Goal: Information Seeking & Learning: Learn about a topic

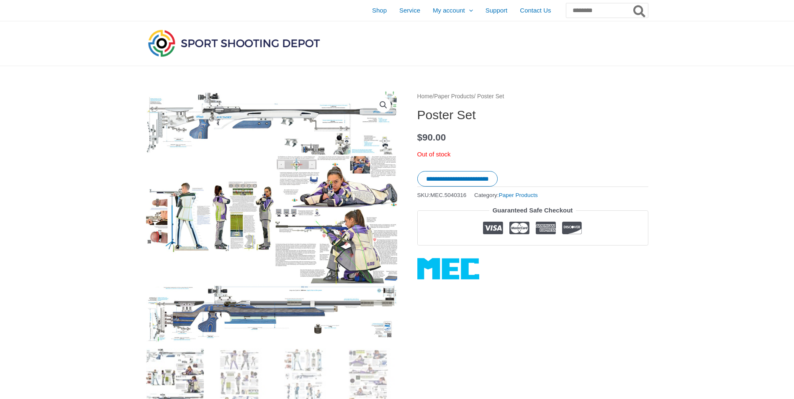
click at [225, 349] on img at bounding box center [239, 378] width 58 height 58
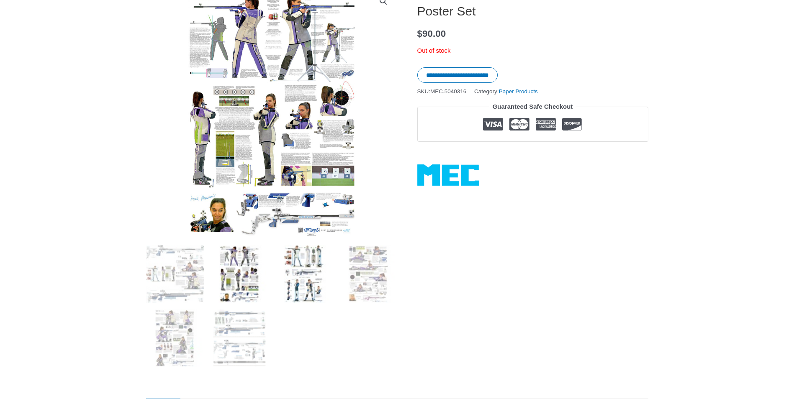
click at [305, 261] on img at bounding box center [304, 274] width 58 height 58
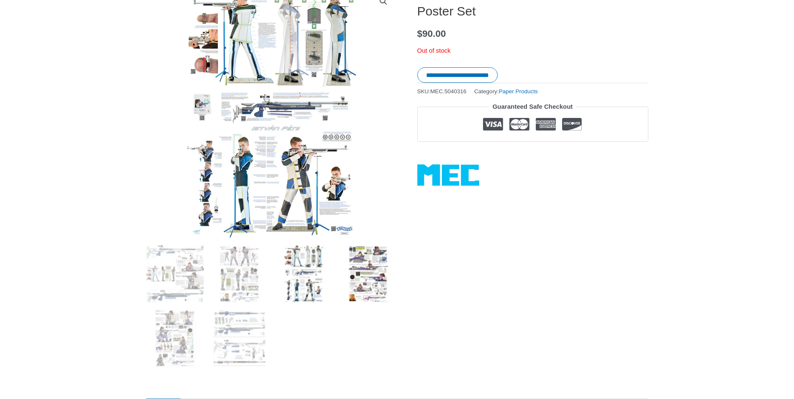
click at [366, 266] on img at bounding box center [368, 274] width 58 height 58
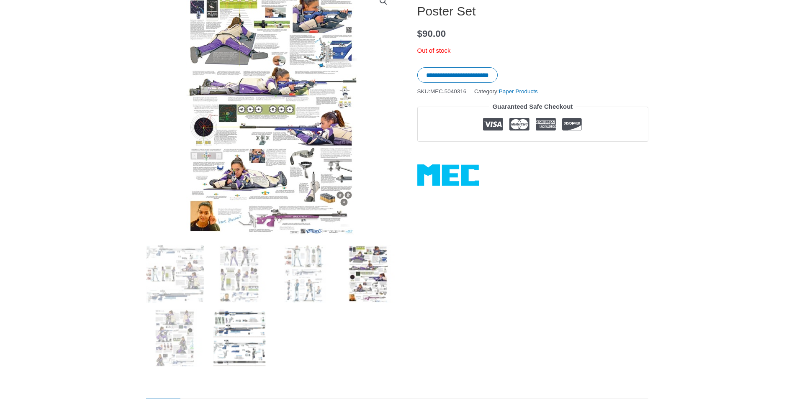
click at [246, 341] on img at bounding box center [239, 338] width 58 height 58
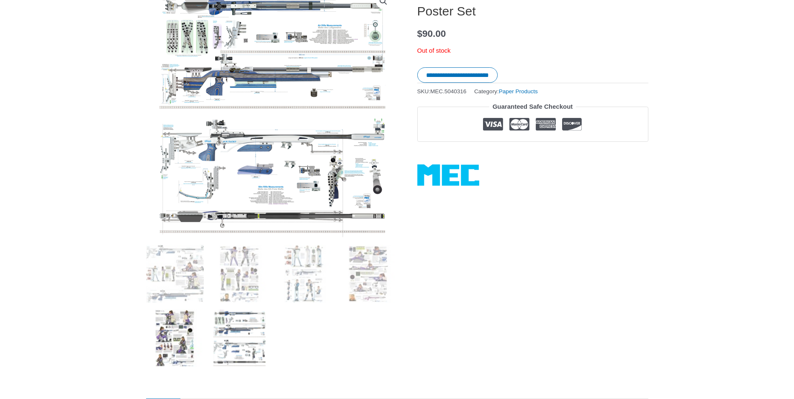
click at [193, 339] on img at bounding box center [175, 338] width 58 height 58
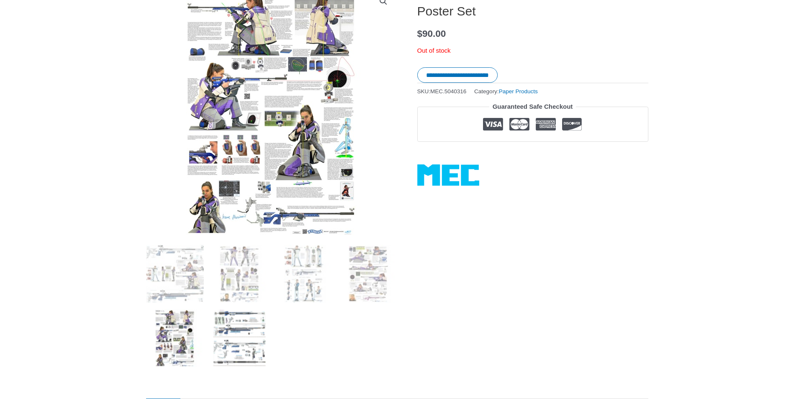
click at [237, 337] on img at bounding box center [239, 338] width 58 height 58
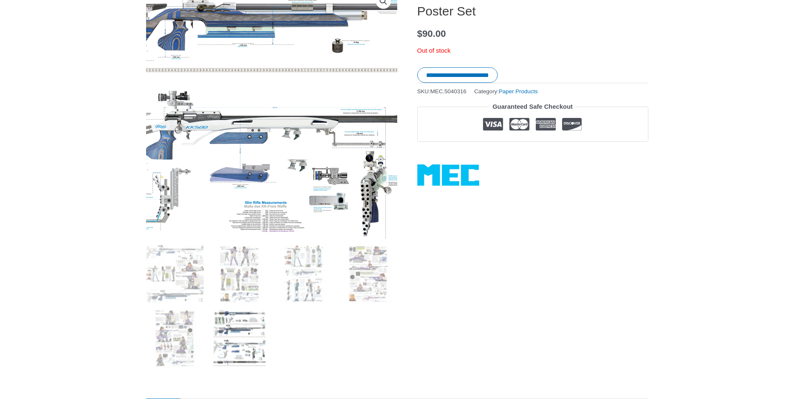
click at [279, 163] on img at bounding box center [267, 79] width 419 height 419
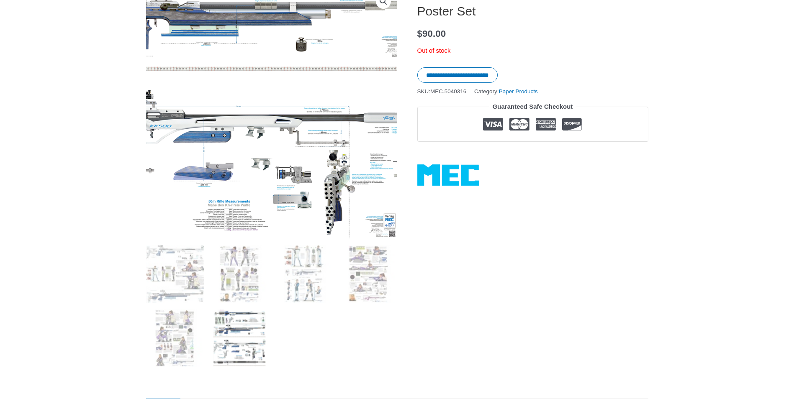
click at [332, 165] on img at bounding box center [230, 78] width 419 height 419
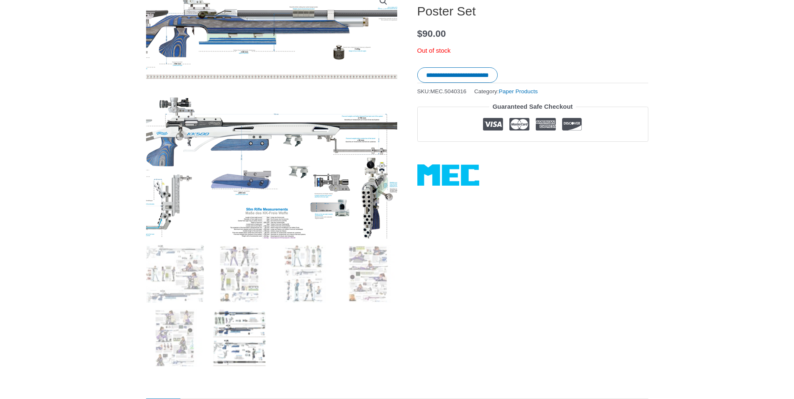
click at [276, 153] on img at bounding box center [268, 86] width 419 height 419
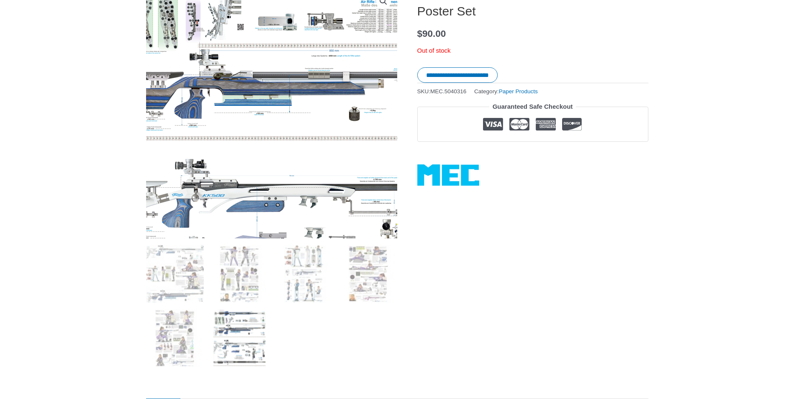
click at [253, 61] on img at bounding box center [283, 147] width 419 height 419
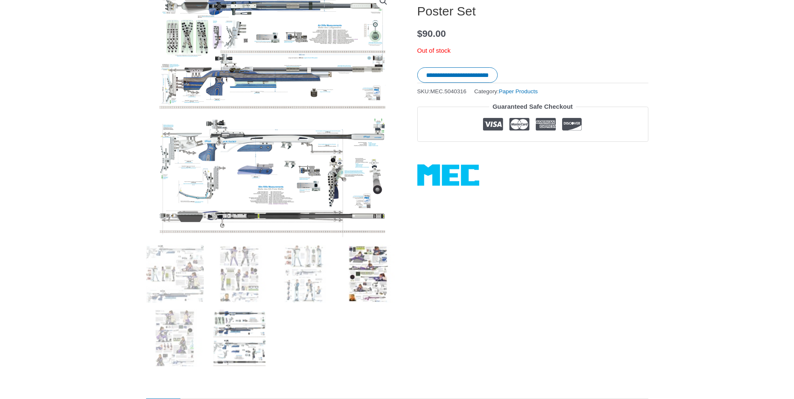
click at [373, 275] on img at bounding box center [368, 274] width 58 height 58
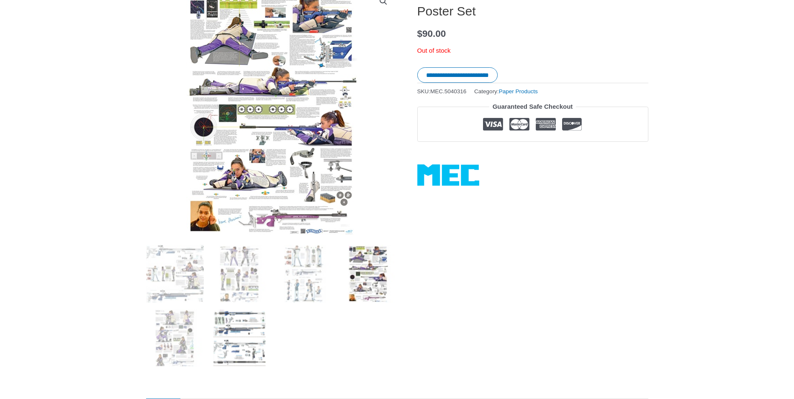
click at [249, 338] on img at bounding box center [239, 338] width 58 height 58
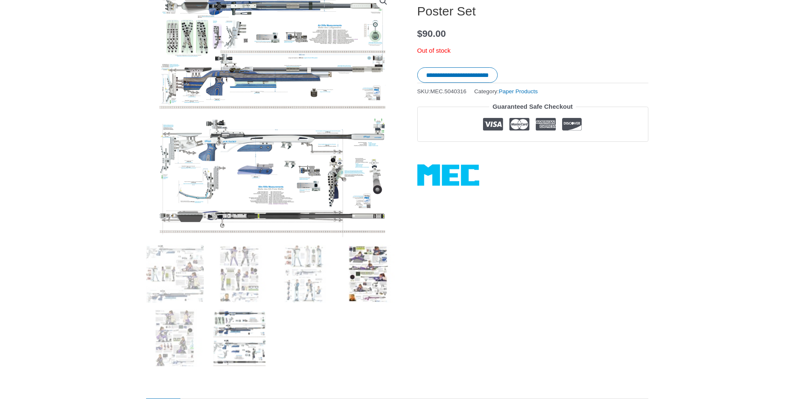
click at [376, 276] on img at bounding box center [368, 274] width 58 height 58
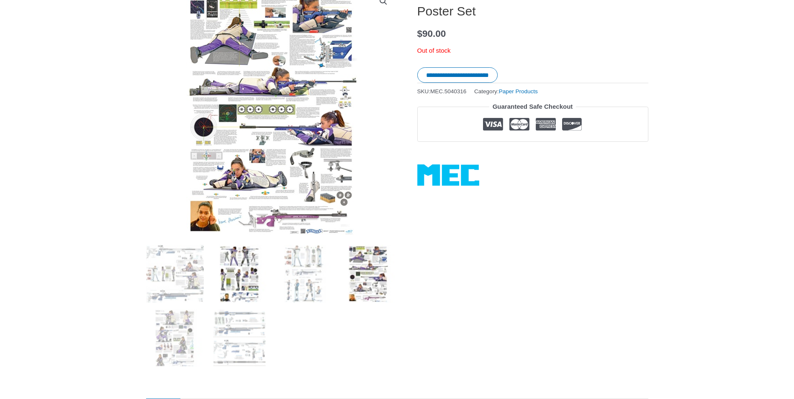
click at [251, 284] on img at bounding box center [239, 274] width 58 height 58
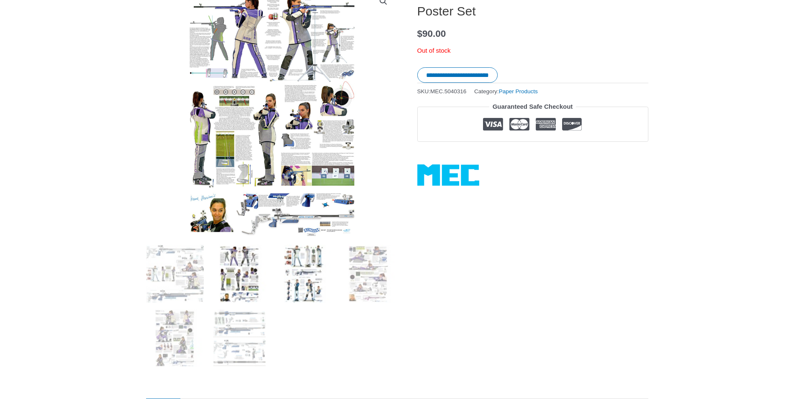
click at [303, 280] on img at bounding box center [304, 274] width 58 height 58
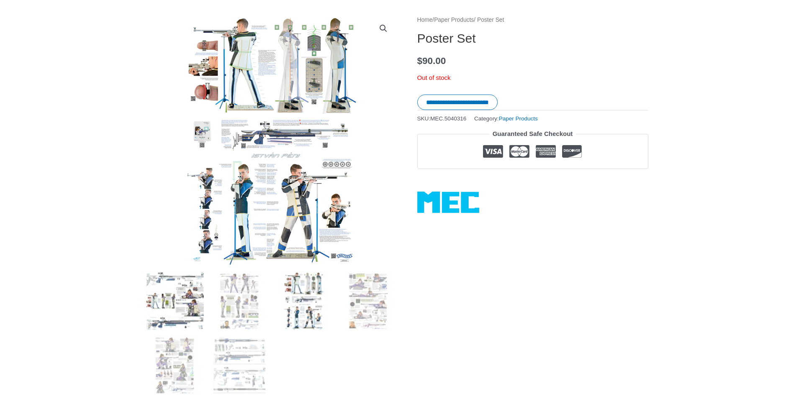
scroll to position [84, 0]
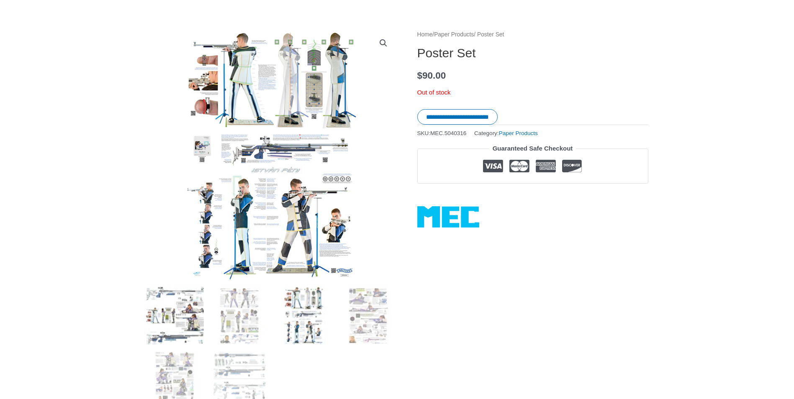
click at [178, 318] on img at bounding box center [175, 316] width 58 height 58
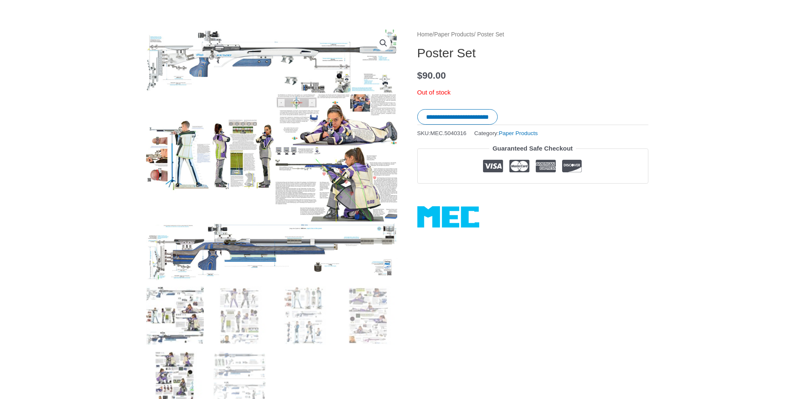
click at [184, 364] on img at bounding box center [175, 380] width 58 height 58
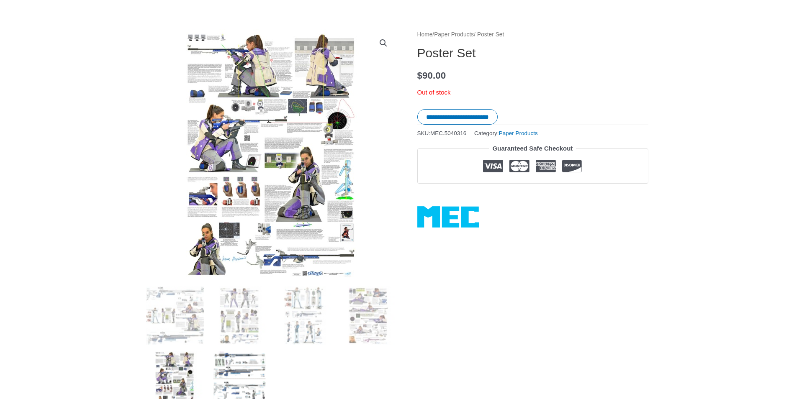
click at [230, 364] on img at bounding box center [239, 380] width 58 height 58
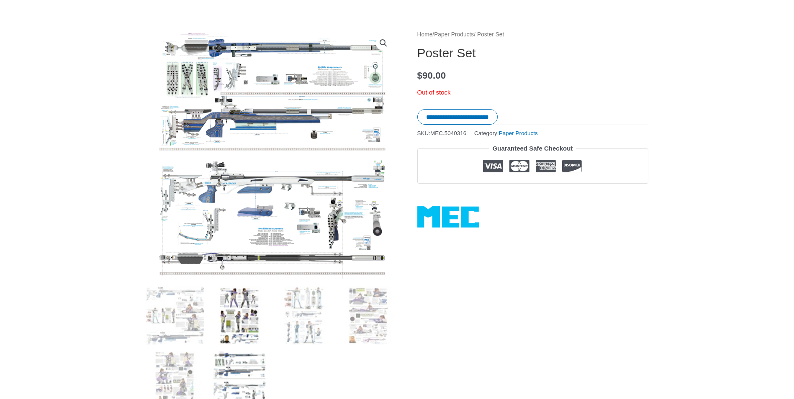
click at [239, 321] on img at bounding box center [239, 316] width 58 height 58
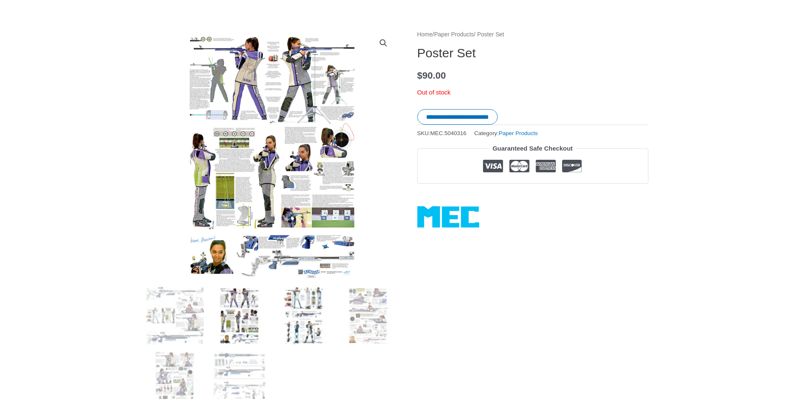
click at [301, 330] on img at bounding box center [304, 316] width 58 height 58
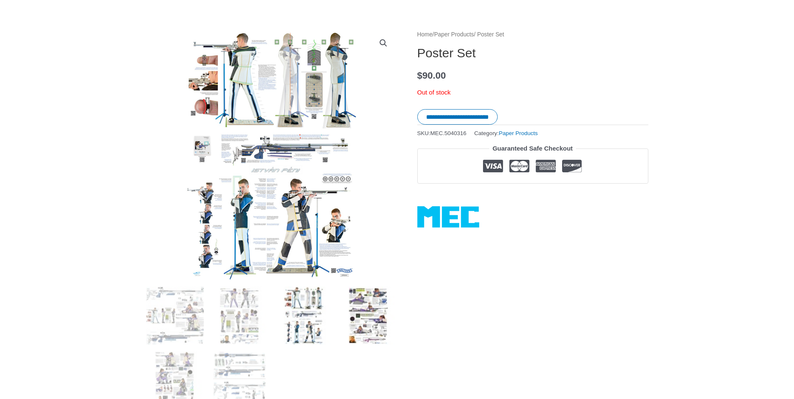
click at [377, 313] on img at bounding box center [368, 316] width 58 height 58
